Goal: Find specific page/section

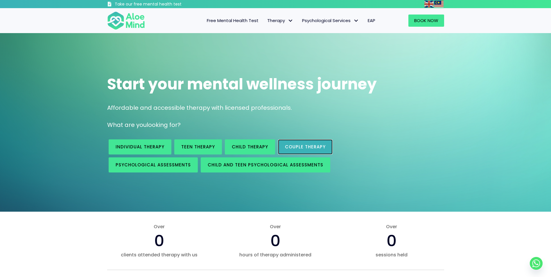
click at [312, 143] on link "Couple therapy" at bounding box center [305, 146] width 55 height 15
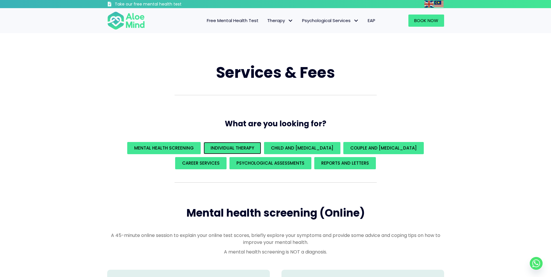
click at [233, 142] on div "Individual Therapy" at bounding box center [233, 148] width 58 height 12
click at [244, 146] on span "Individual Therapy" at bounding box center [233, 148] width 44 height 6
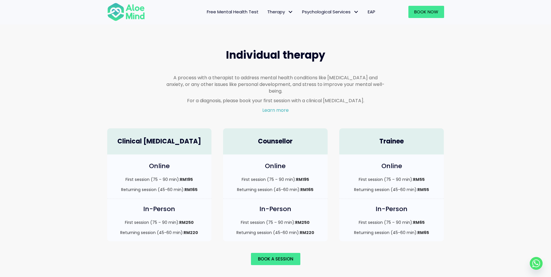
scroll to position [340, 0]
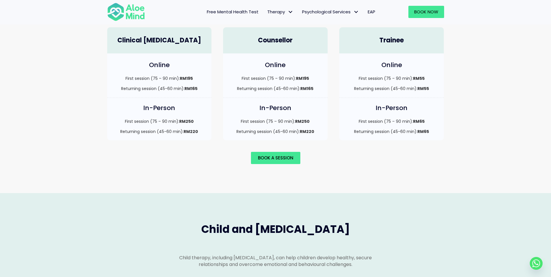
scroll to position [340, 0]
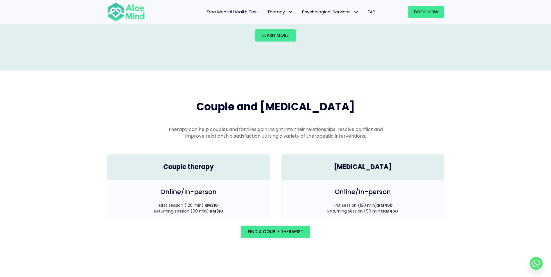
scroll to position [715, 0]
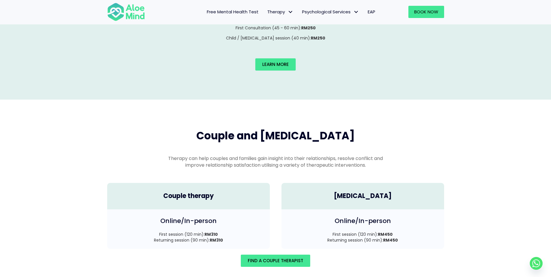
scroll to position [340, 0]
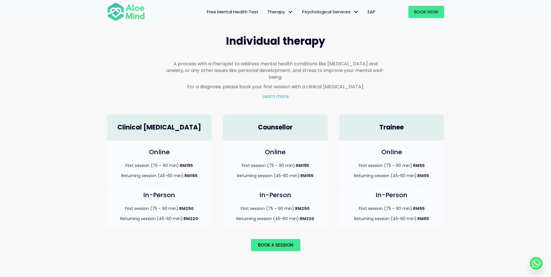
scroll to position [715, 0]
